Goal: Task Accomplishment & Management: Use online tool/utility

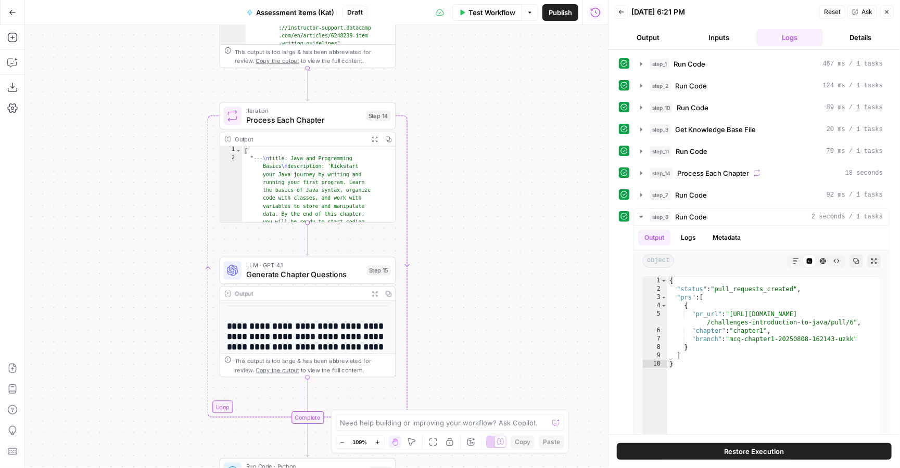
click at [722, 32] on button "Inputs" at bounding box center [718, 37] width 67 height 17
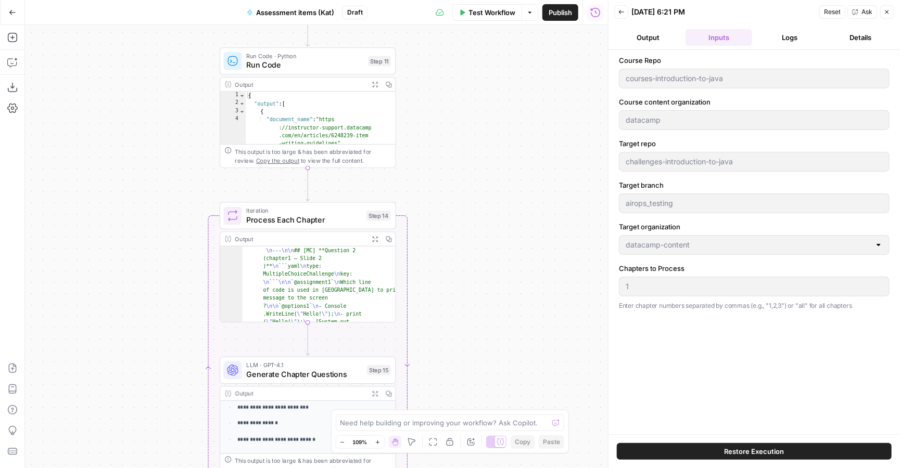
scroll to position [215, 0]
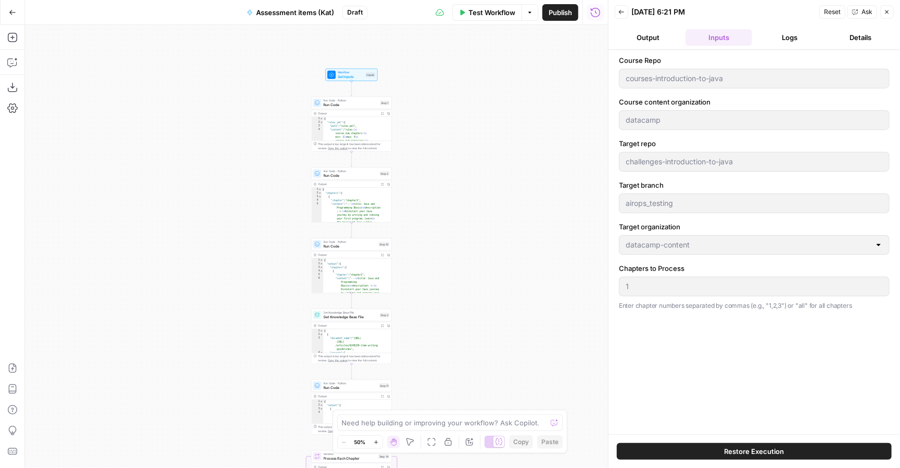
click at [882, 12] on button "Close" at bounding box center [887, 12] width 14 height 14
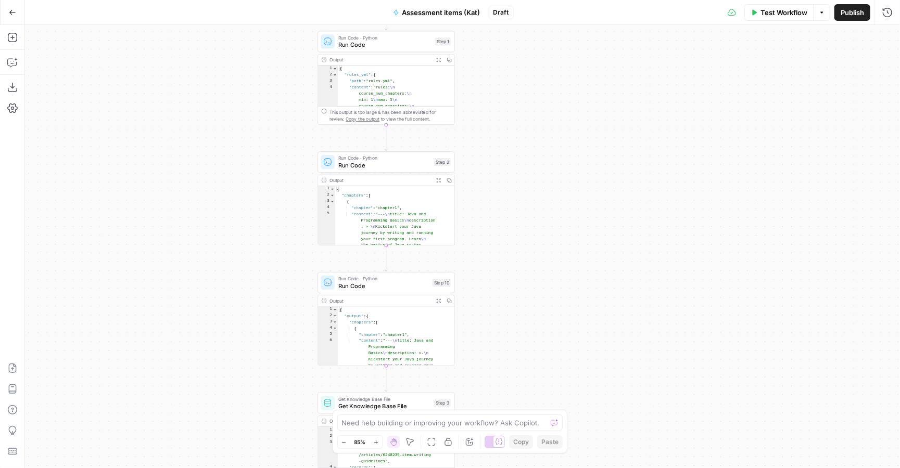
scroll to position [0, 0]
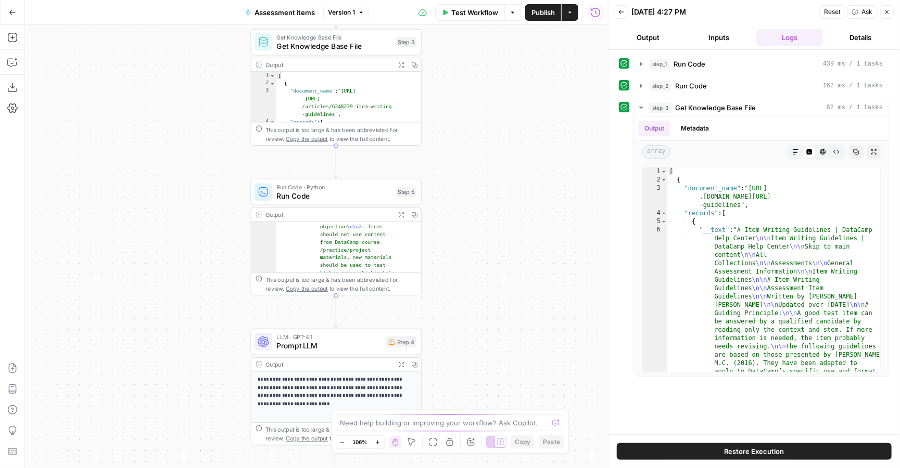
scroll to position [325, 0]
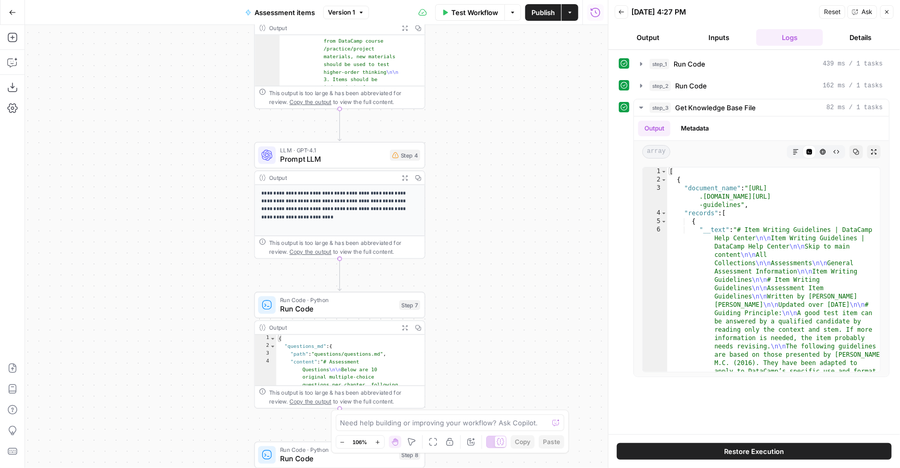
click at [329, 158] on span "Prompt LLM" at bounding box center [332, 158] width 105 height 11
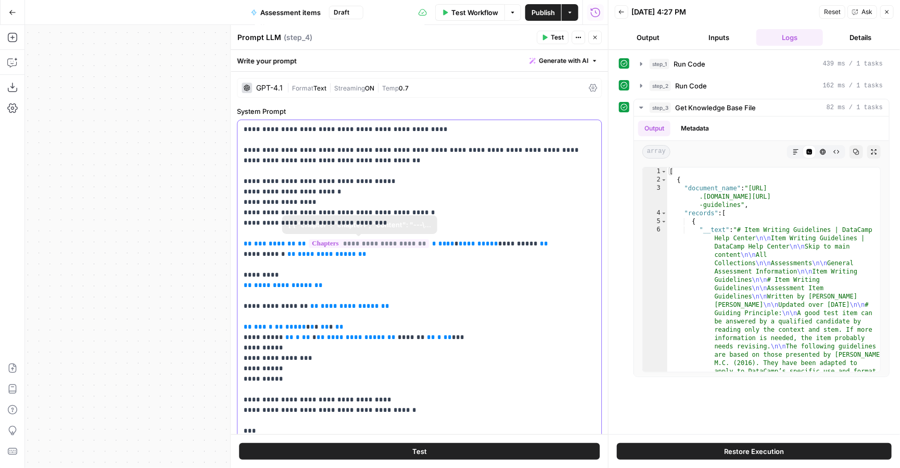
click at [447, 200] on p "**********" at bounding box center [418, 306] width 351 height 364
click at [185, 175] on div "Workflow Set Inputs Inputs Run Code · Python Run Code Step 1 Output Expand Outp…" at bounding box center [316, 246] width 583 height 443
click at [13, 37] on icon "button" at bounding box center [11, 37] width 9 height 9
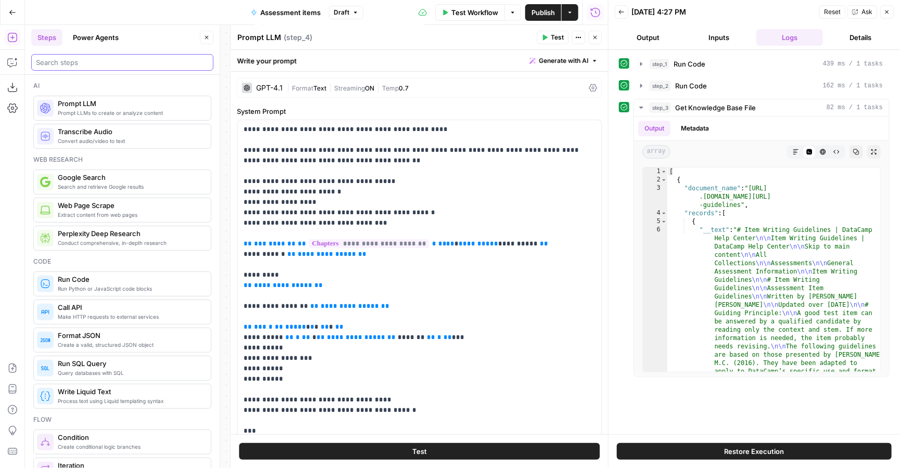
click at [97, 67] on input "search" at bounding box center [122, 62] width 173 height 10
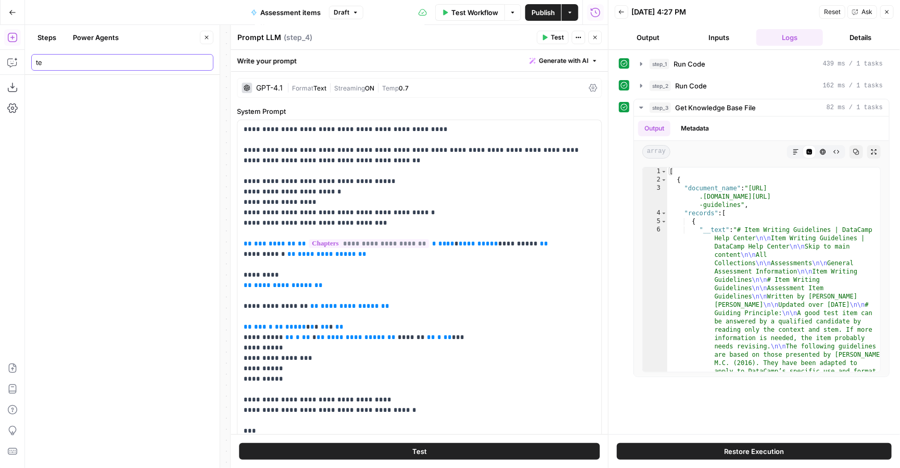
type input "t"
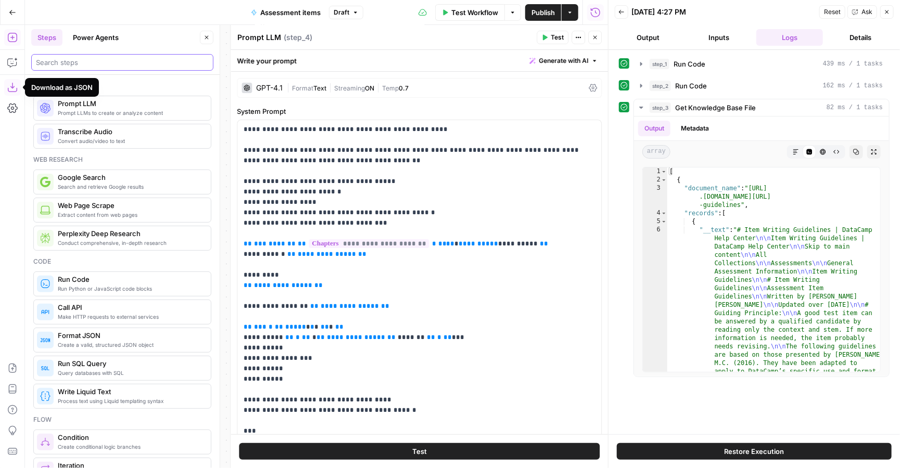
type input "y"
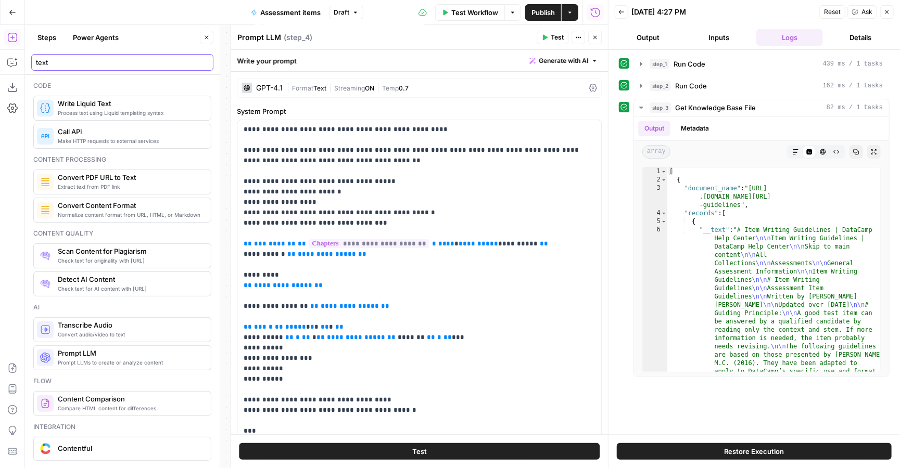
type input "text"
click at [889, 15] on button "Close" at bounding box center [887, 12] width 14 height 14
